Goal: Find contact information: Find contact information

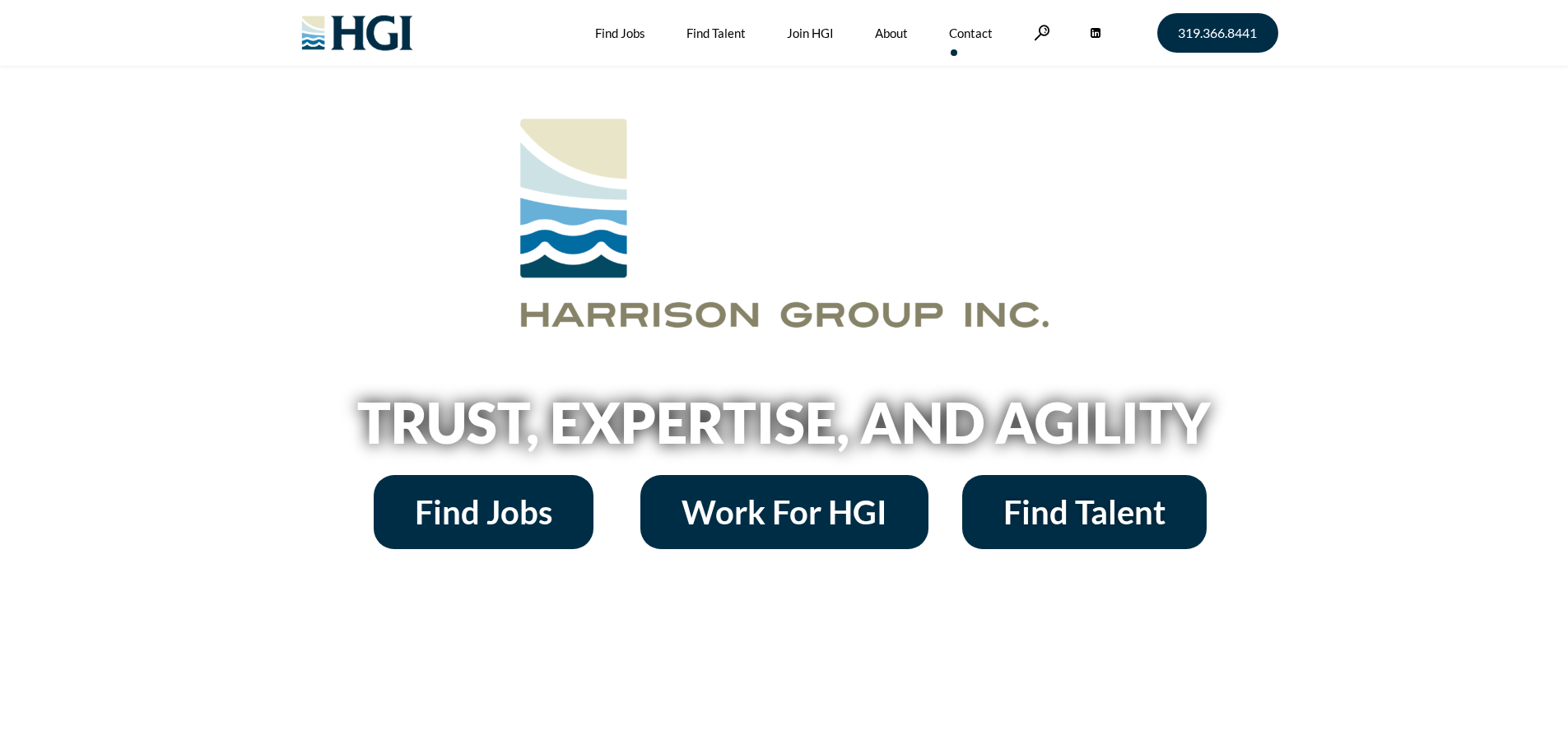
click at [966, 31] on link "Contact" at bounding box center [971, 33] width 44 height 66
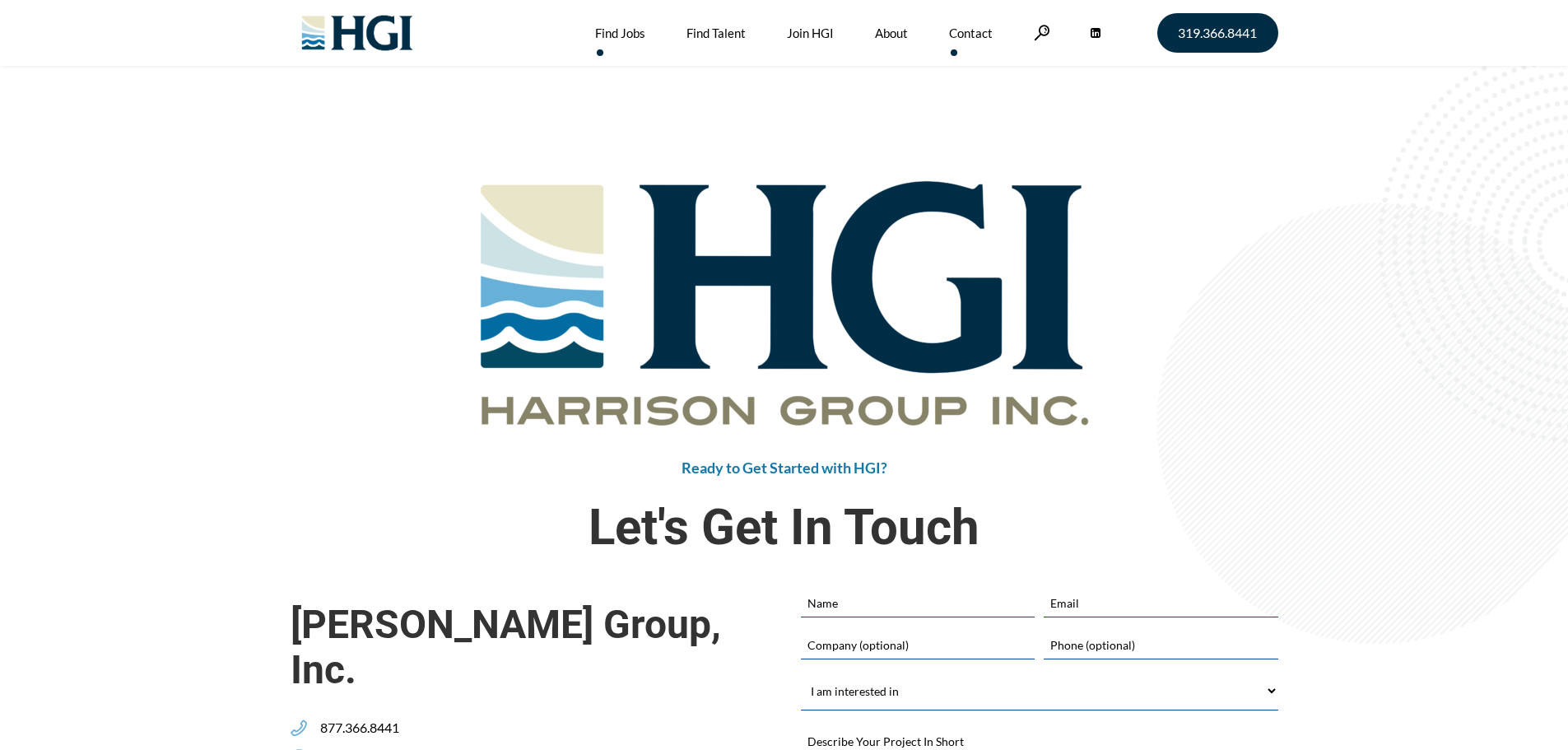
click at [629, 32] on link "Find Jobs" at bounding box center [620, 33] width 50 height 66
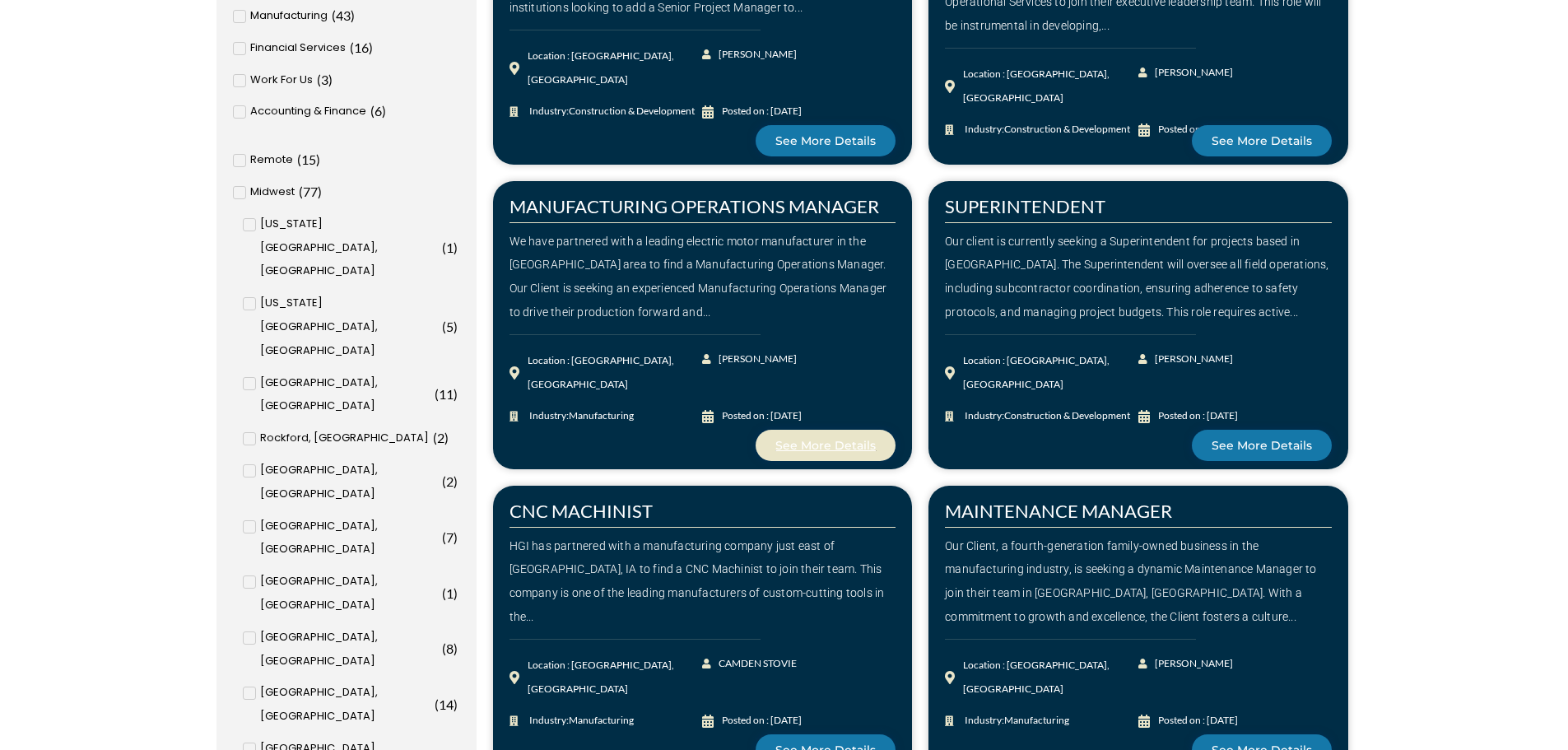
scroll to position [494, 0]
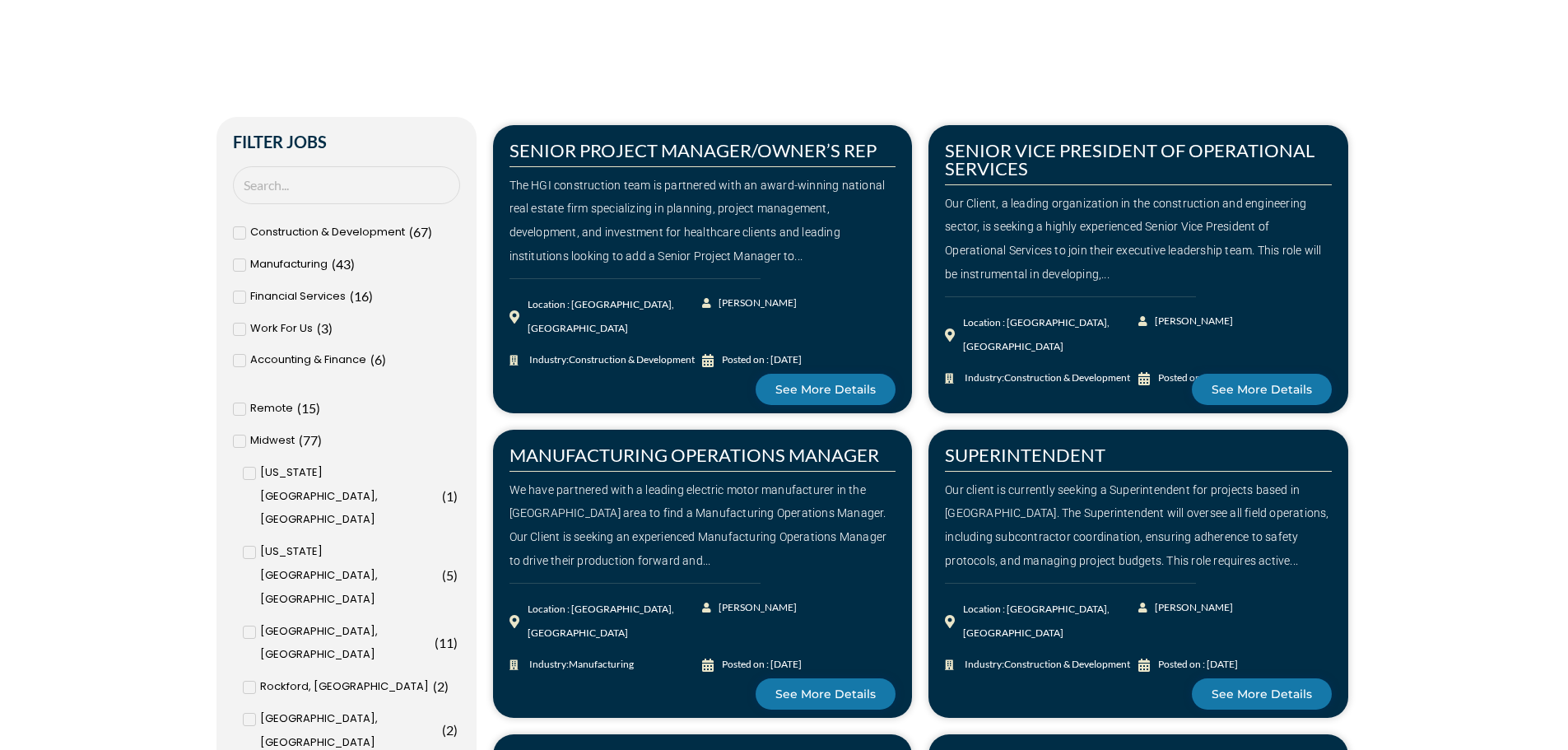
click at [239, 409] on icon at bounding box center [239, 409] width 6 height 10
click at [0, 0] on input "Remote ( 15 )" at bounding box center [0, 0] width 0 height 0
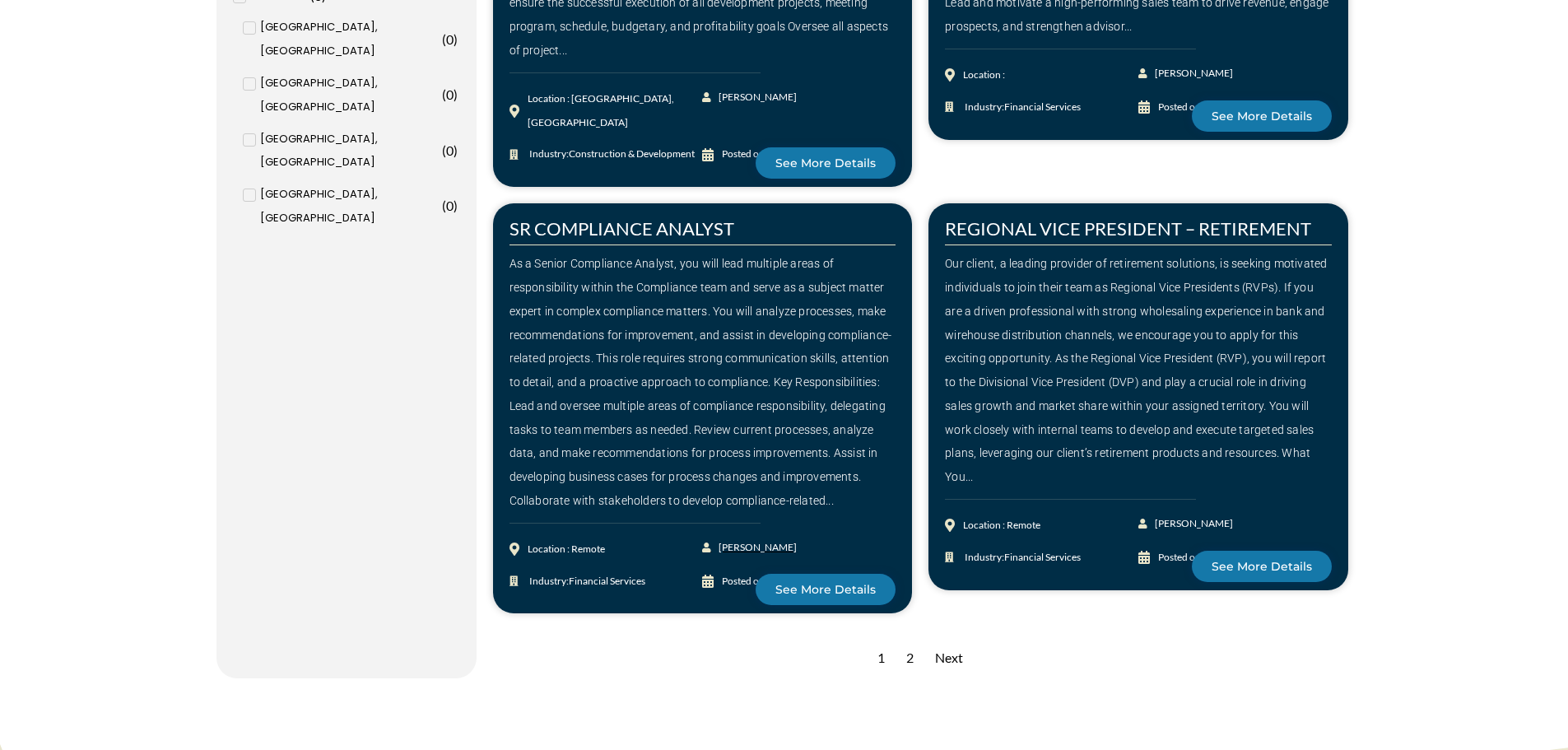
scroll to position [1729, 0]
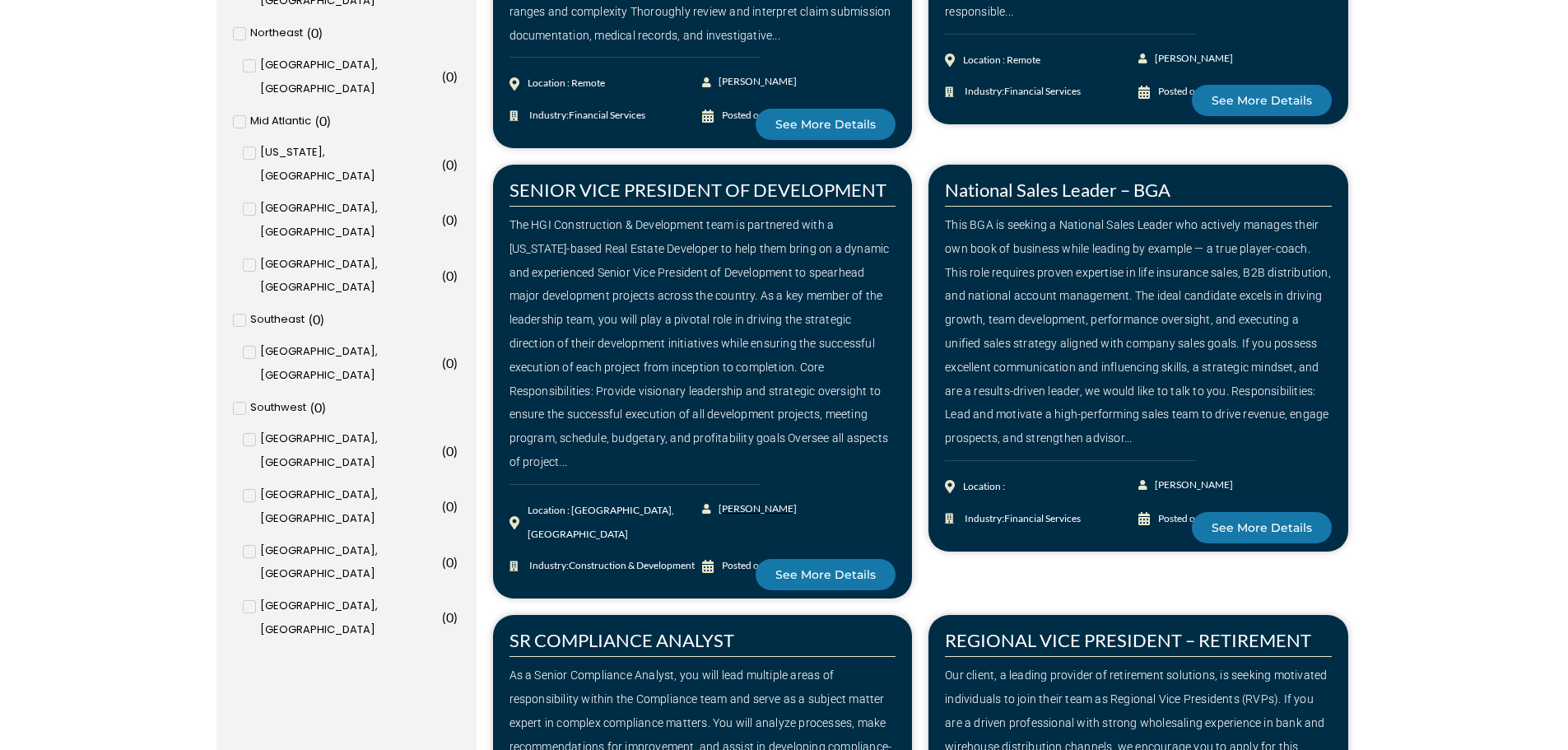
click at [772, 507] on span "JOSH SCHMITT" at bounding box center [756, 510] width 82 height 24
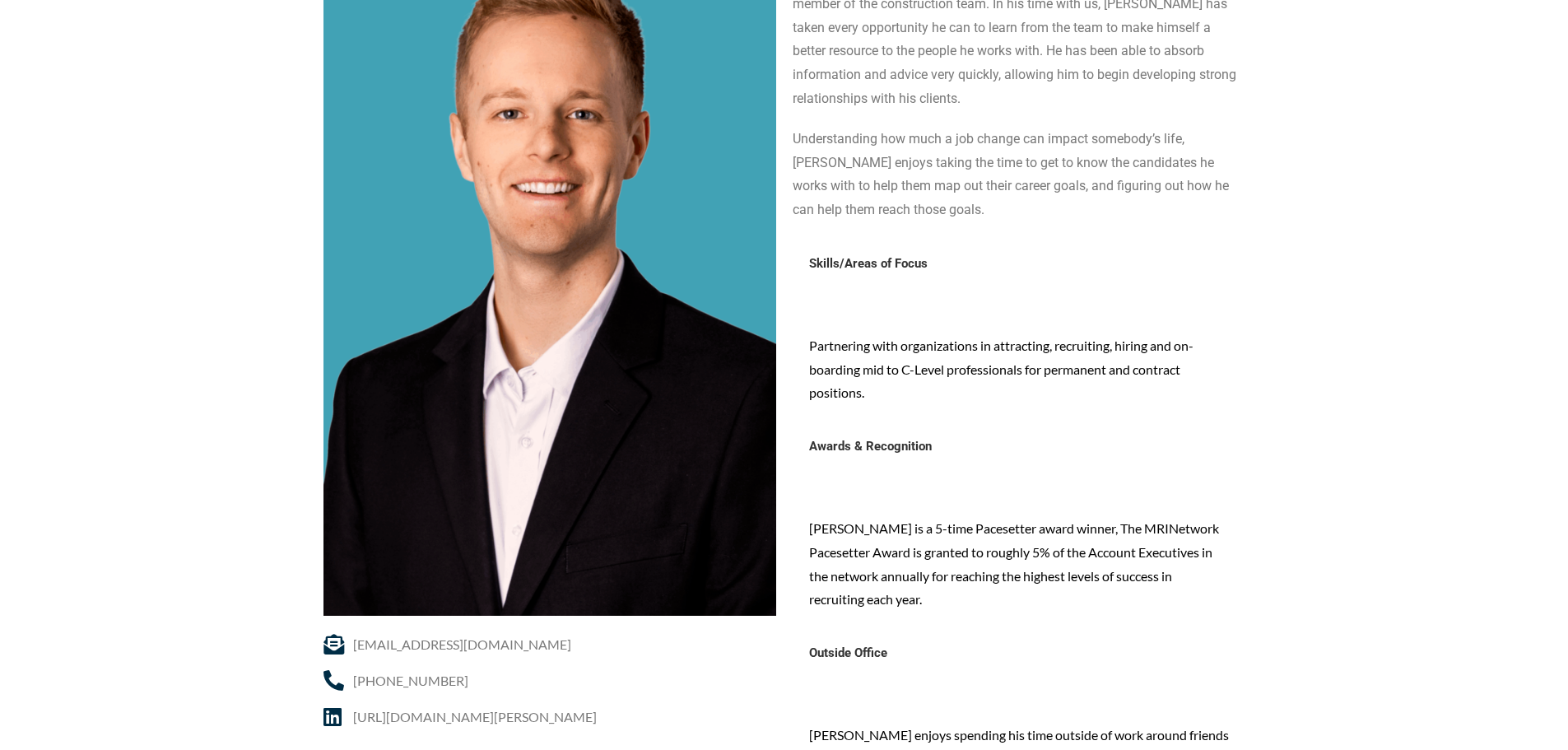
scroll to position [329, 0]
